Goal: Check status: Check status

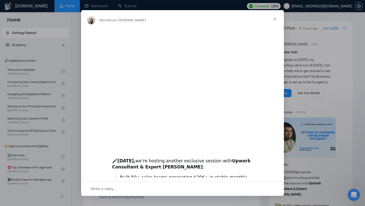
click at [186, 10] on div "Intercom messenger" at bounding box center [182, 103] width 365 height 206
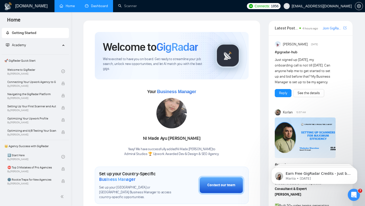
click at [92, 4] on link "Dashboard" at bounding box center [96, 6] width 23 height 4
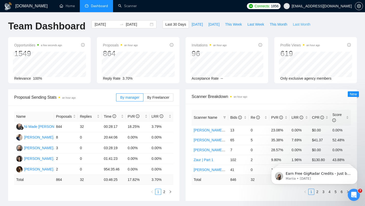
click at [302, 25] on span "Last Month" at bounding box center [301, 25] width 17 height 6
type input "[DATE]"
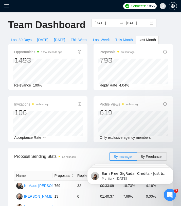
scroll to position [1, 0]
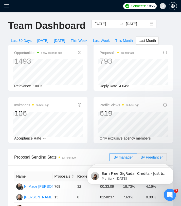
click at [147, 154] on label "By Freelancer" at bounding box center [152, 157] width 30 height 8
click at [137, 158] on input "By Freelancer" at bounding box center [137, 158] width 0 height 0
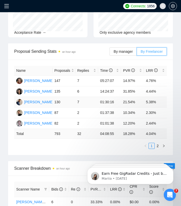
scroll to position [109, 0]
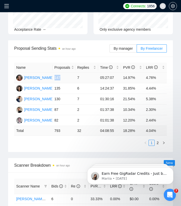
drag, startPoint x: 54, startPoint y: 78, endPoint x: 63, endPoint y: 78, distance: 9.4
click at [64, 78] on td "147" at bounding box center [63, 78] width 23 height 11
copy td "147"
drag, startPoint x: 55, startPoint y: 89, endPoint x: 65, endPoint y: 89, distance: 10.4
click at [65, 89] on td "135" at bounding box center [63, 88] width 23 height 11
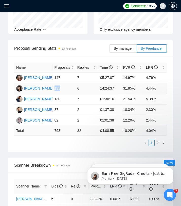
copy td "135"
drag, startPoint x: 55, startPoint y: 100, endPoint x: 62, endPoint y: 100, distance: 7.9
click at [62, 100] on td "130" at bounding box center [63, 99] width 23 height 11
copy td "130"
drag, startPoint x: 54, startPoint y: 109, endPoint x: 66, endPoint y: 109, distance: 11.7
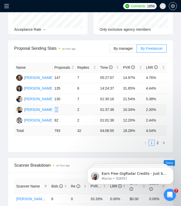
click at [66, 109] on td "87" at bounding box center [63, 109] width 23 height 11
copy td "87"
click at [156, 143] on link "2" at bounding box center [158, 143] width 6 height 6
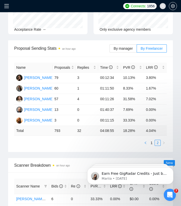
click at [147, 143] on icon "left" at bounding box center [145, 142] width 3 height 3
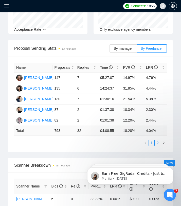
click at [158, 142] on link "2" at bounding box center [158, 143] width 6 height 6
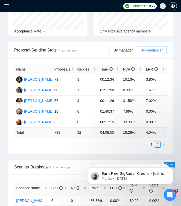
scroll to position [114, 0]
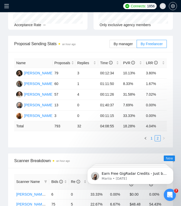
click at [152, 139] on link "1" at bounding box center [152, 138] width 6 height 6
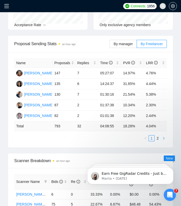
click at [165, 137] on icon "right" at bounding box center [163, 138] width 3 height 3
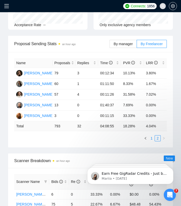
click at [152, 138] on link "1" at bounding box center [152, 138] width 6 height 6
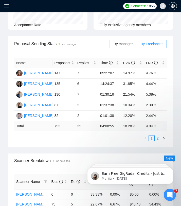
click at [157, 136] on link "2" at bounding box center [158, 138] width 6 height 6
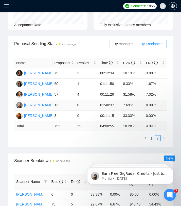
scroll to position [134, 0]
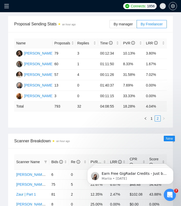
click at [135, 125] on div "Name Proposals Replies Time PVR LRR [PERSON_NAME] 79 3 00:12:34 10.13% 3.80% [P…" at bounding box center [90, 79] width 165 height 95
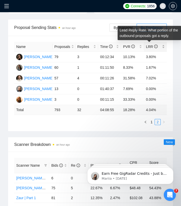
scroll to position [128, 0]
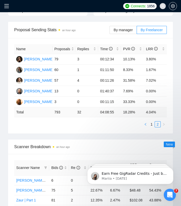
click at [147, 123] on button "button" at bounding box center [145, 124] width 6 height 6
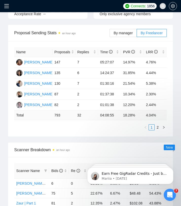
scroll to position [134, 0]
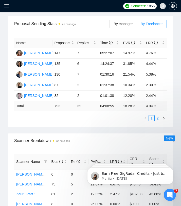
click at [158, 118] on link "2" at bounding box center [158, 118] width 6 height 6
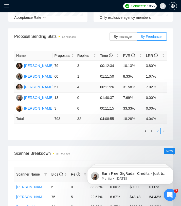
scroll to position [120, 0]
